Goal: Book appointment/travel/reservation

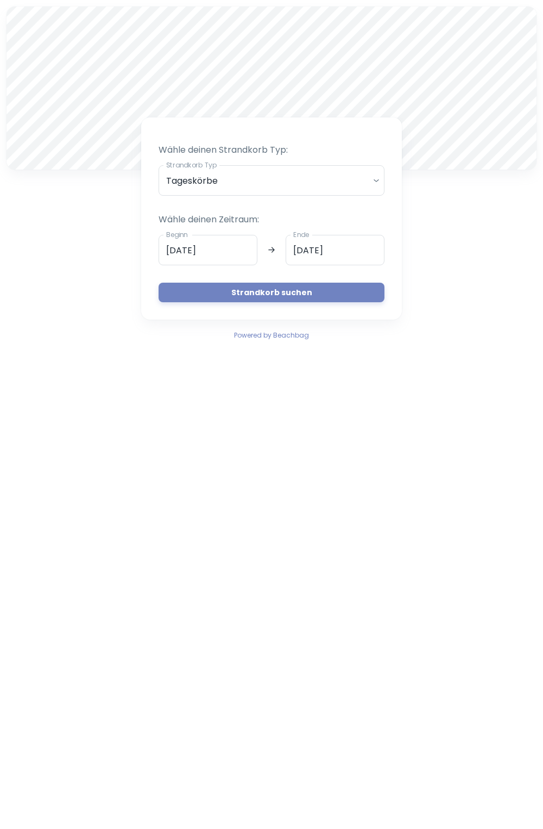
click at [310, 286] on button "Strandkorb suchen" at bounding box center [272, 293] width 226 height 20
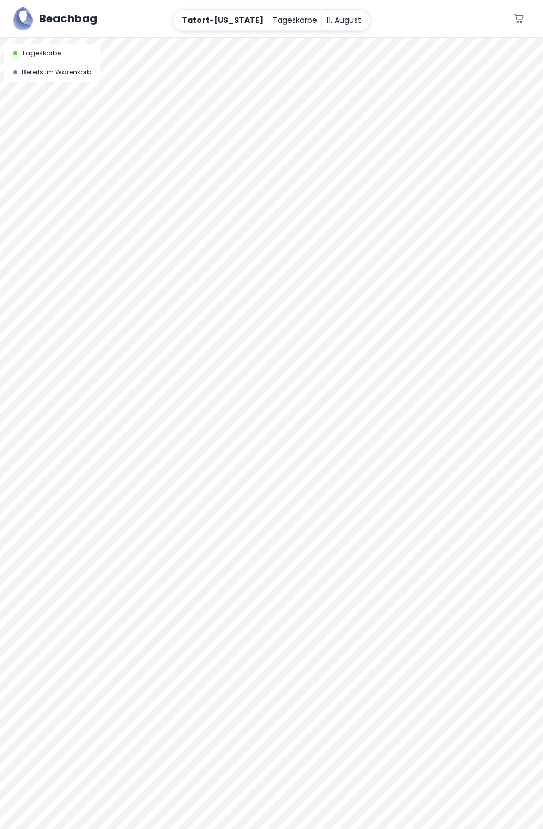
click at [189, 246] on div at bounding box center [271, 433] width 543 height 793
click at [327, 14] on p "11. August" at bounding box center [344, 18] width 35 height 12
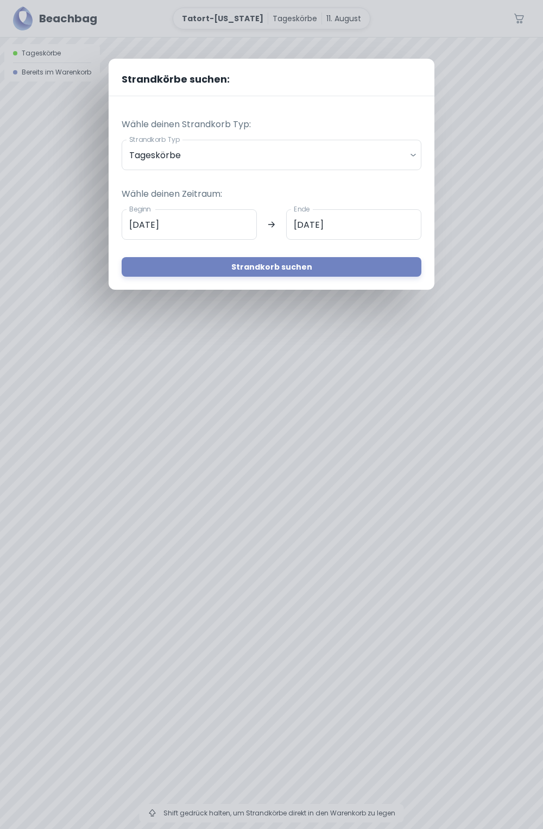
click at [214, 221] on input "[DATE]" at bounding box center [189, 224] width 135 height 30
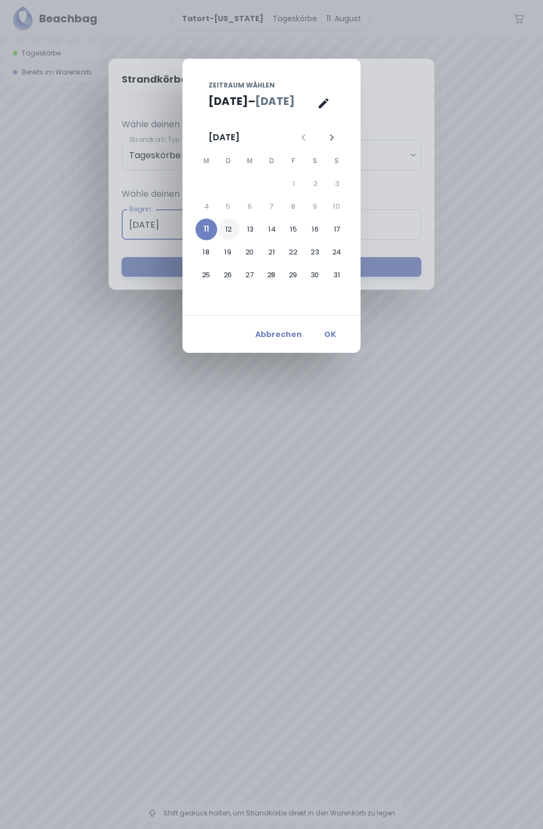
click at [228, 226] on button "12" at bounding box center [229, 229] width 22 height 22
type input "[DATE]"
click at [333, 329] on button "OK" at bounding box center [330, 334] width 35 height 20
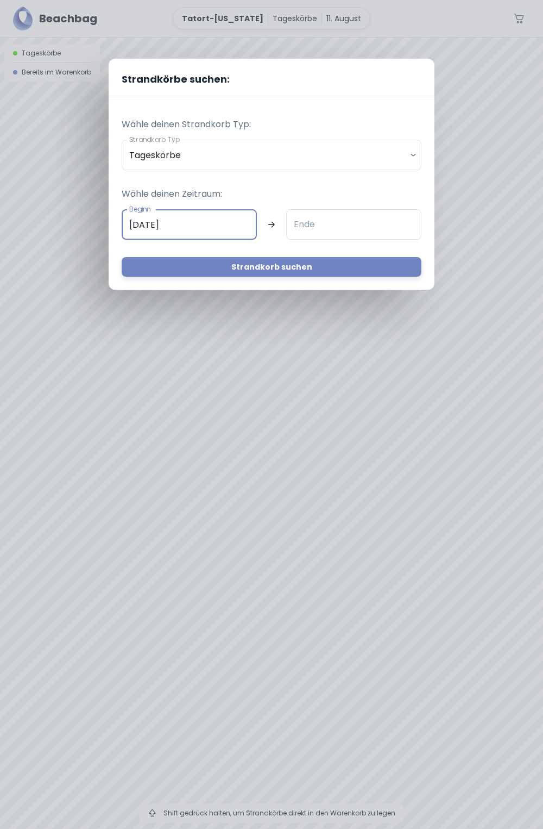
click at [328, 220] on input "Ende" at bounding box center [353, 224] width 135 height 30
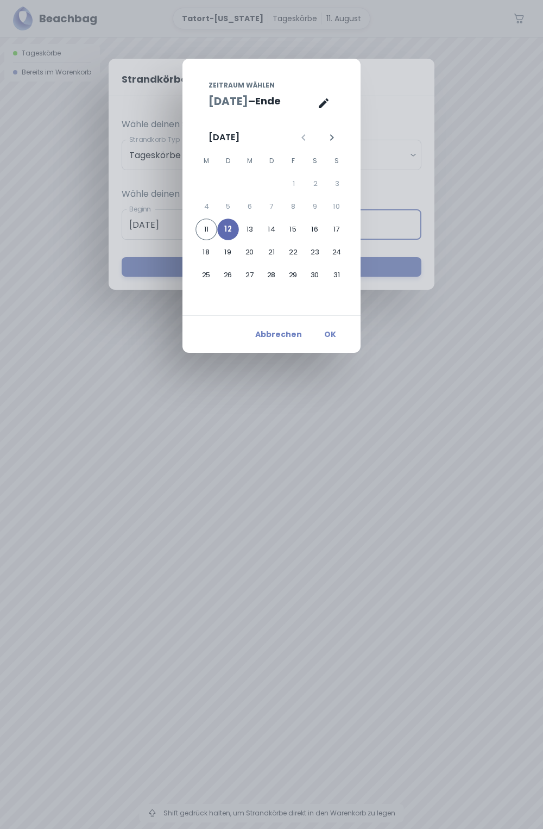
click at [220, 228] on button "12" at bounding box center [228, 229] width 22 height 22
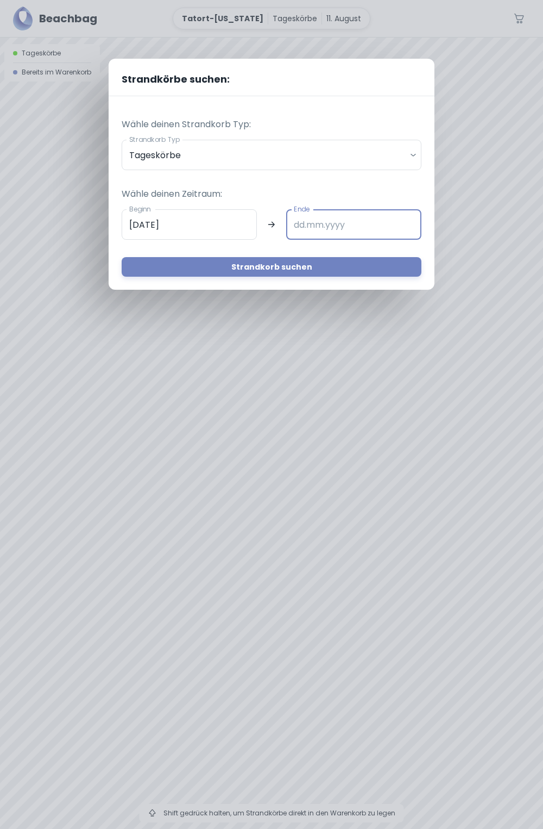
type input "[DATE]"
click at [332, 264] on button "Strandkorb suchen" at bounding box center [272, 267] width 300 height 20
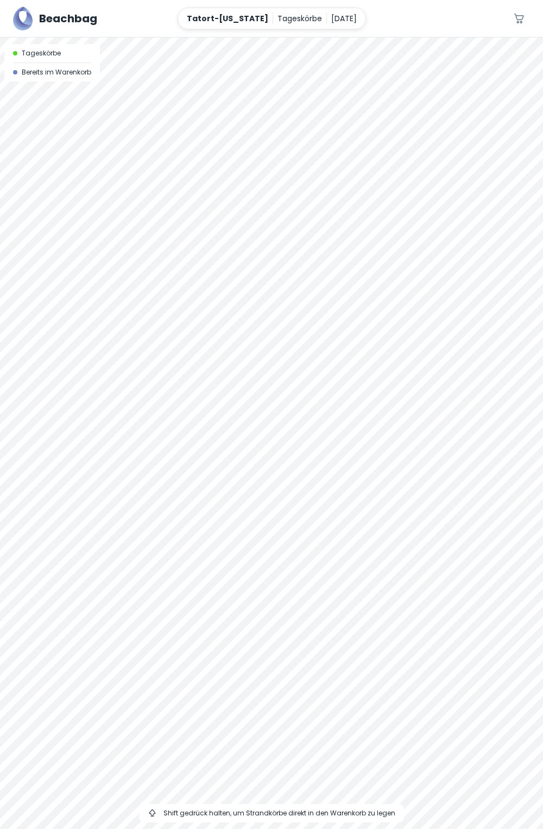
click at [272, 37] on div at bounding box center [271, 37] width 543 height 0
click at [290, 37] on div at bounding box center [271, 37] width 543 height 0
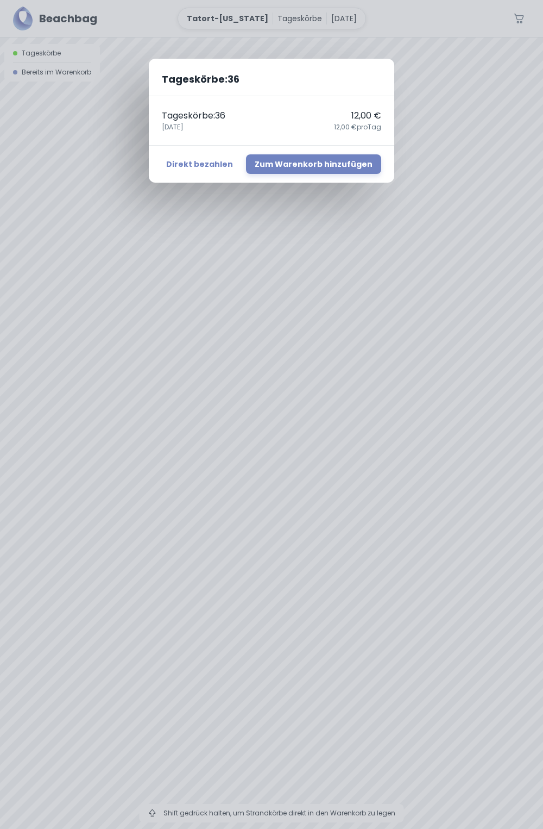
click at [401, 237] on div "Tageskörbe : 36 Tageskörbe : 36 12,00 € [DATE],00 € pro Tag Direkt bezahlen Zum…" at bounding box center [271, 414] width 543 height 829
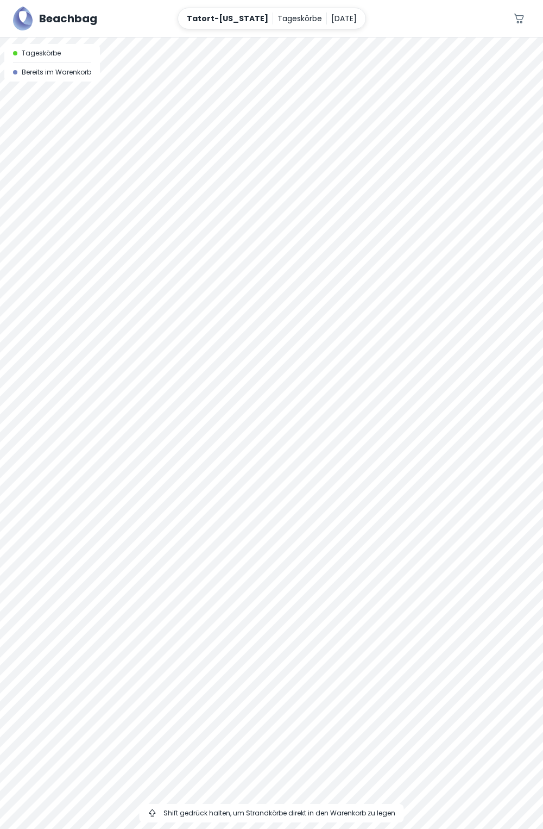
click at [221, 19] on p "Tatort-[US_STATE]" at bounding box center [228, 18] width 82 height 12
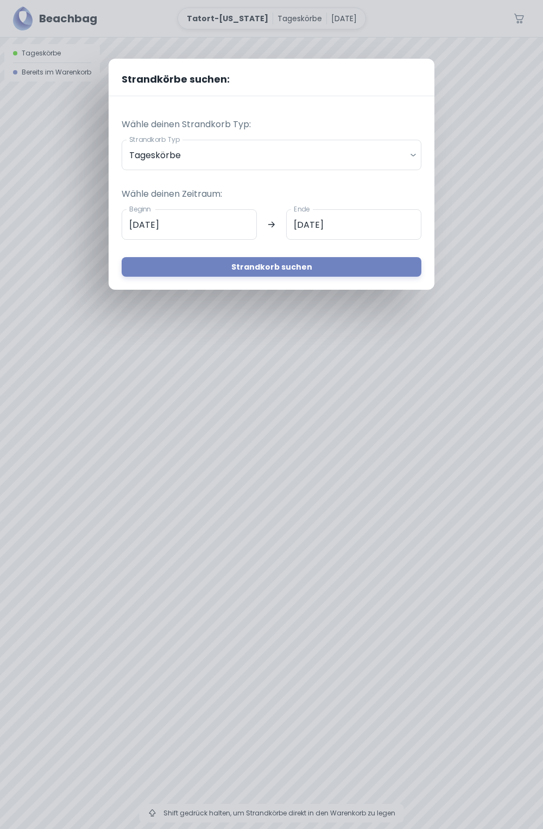
click at [314, 151] on body "Beachbag Tatort-[US_STATE] Tageskörbe [DATE] 0 A Tageskörbe Bereits im Warenkor…" at bounding box center [271, 414] width 543 height 829
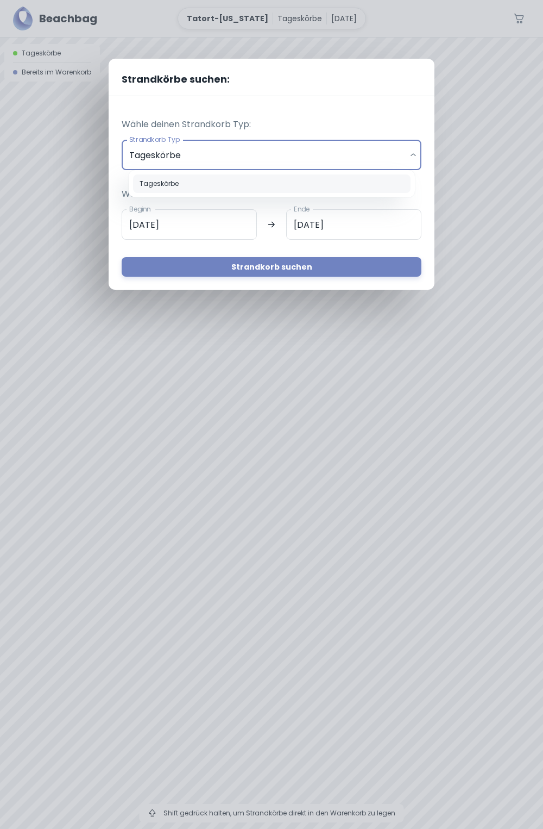
click at [464, 100] on div at bounding box center [271, 414] width 543 height 829
